Goal: Task Accomplishment & Management: Manage account settings

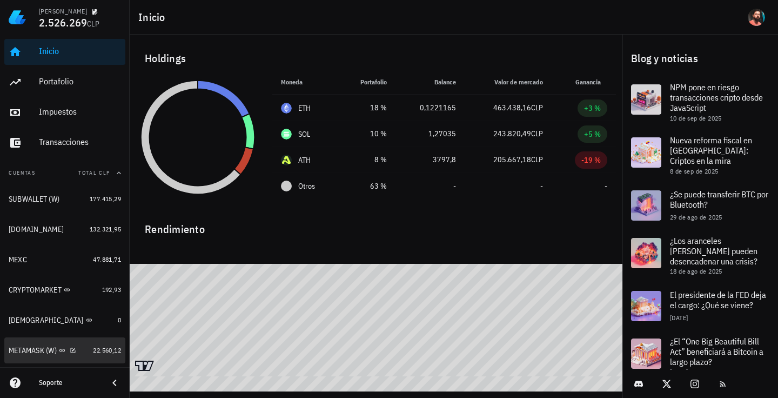
click at [82, 345] on link "METAMASK (W) 22.560,12" at bounding box center [64, 350] width 121 height 26
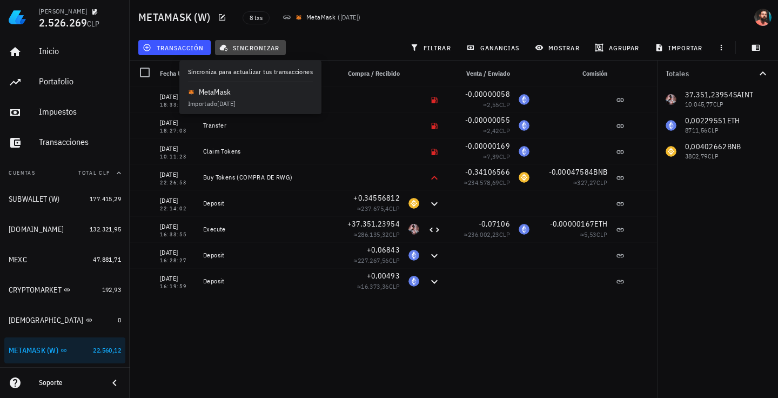
click at [249, 51] on span "sincronizar" at bounding box center [251, 47] width 58 height 9
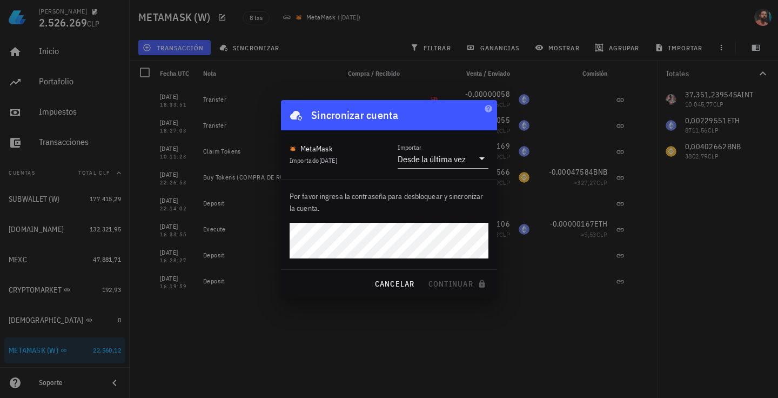
click at [439, 170] on div "MetaMask Importado [DATE] Importar Desde la última vez" at bounding box center [389, 154] width 216 height 49
click at [434, 164] on div "Desde la última vez" at bounding box center [432, 158] width 68 height 11
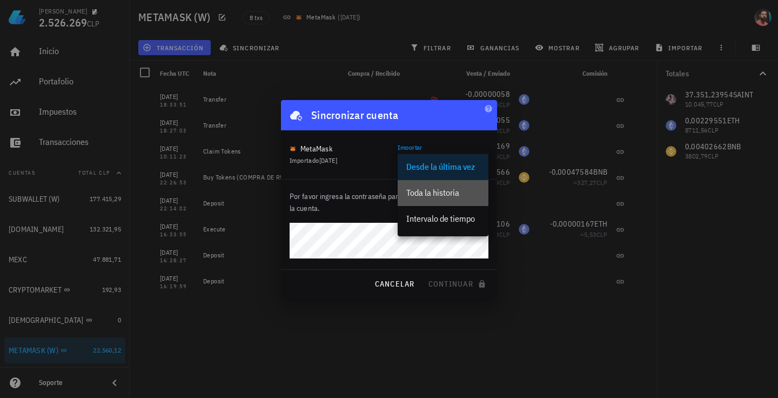
click at [427, 187] on div "Toda la historia" at bounding box center [442, 192] width 73 height 10
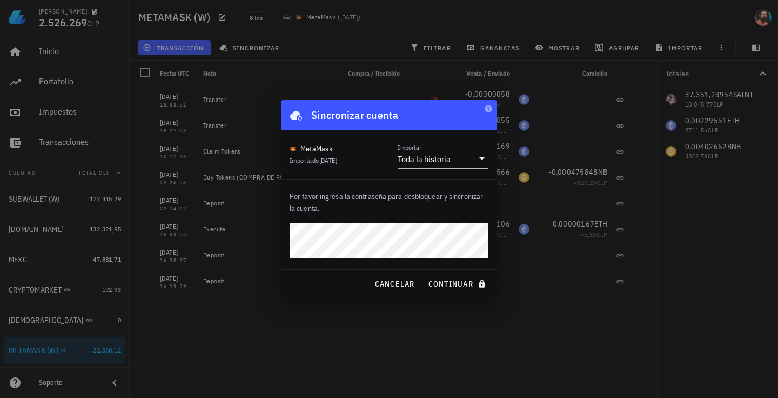
click at [424, 274] on button "continuar" at bounding box center [458, 283] width 69 height 19
